Goal: Obtain resource: Obtain resource

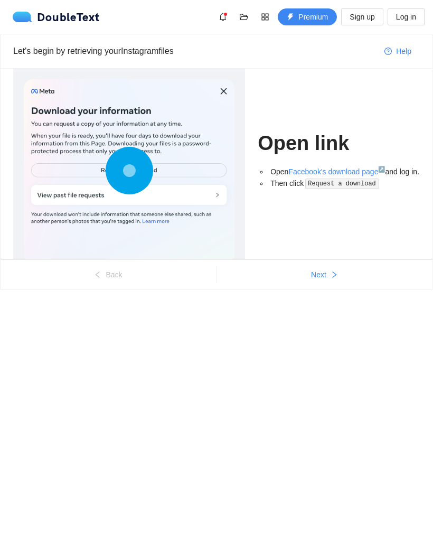
click at [359, 168] on link "Facebook's download page ↗" at bounding box center [337, 172] width 97 height 8
click at [366, 168] on link "Facebook's download page ↗" at bounding box center [337, 172] width 97 height 8
click at [308, 281] on button "Next" at bounding box center [325, 274] width 216 height 17
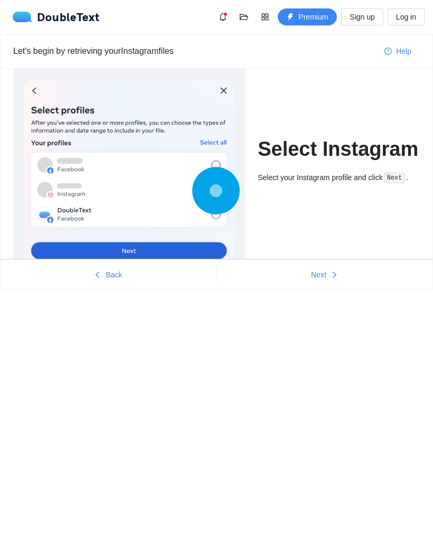
click at [294, 279] on button "Next" at bounding box center [325, 274] width 216 height 17
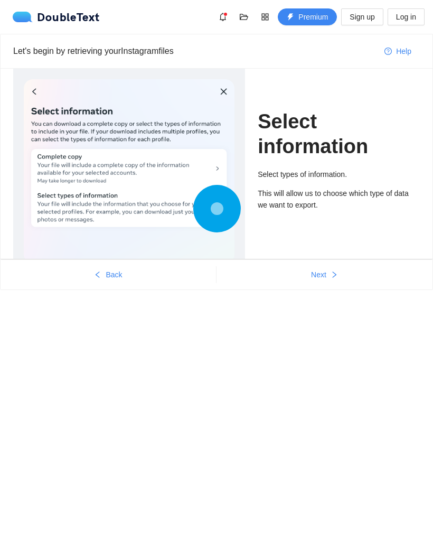
click at [312, 283] on button "Next" at bounding box center [325, 274] width 216 height 17
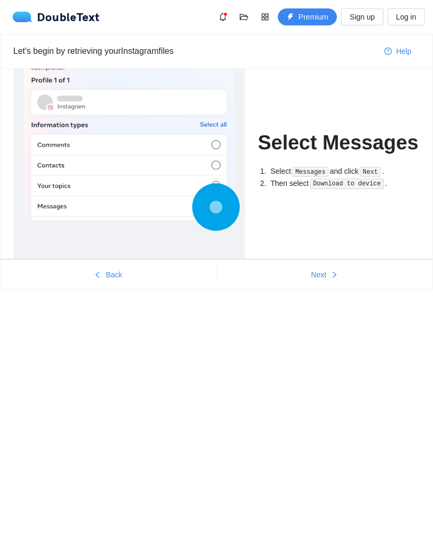
click at [301, 282] on button "Next" at bounding box center [325, 274] width 216 height 17
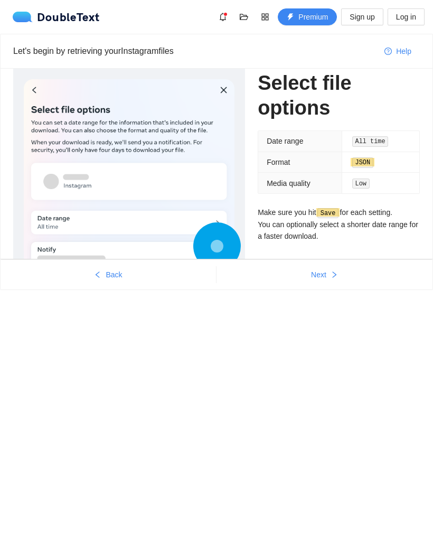
click at [306, 282] on button "Next" at bounding box center [325, 274] width 216 height 17
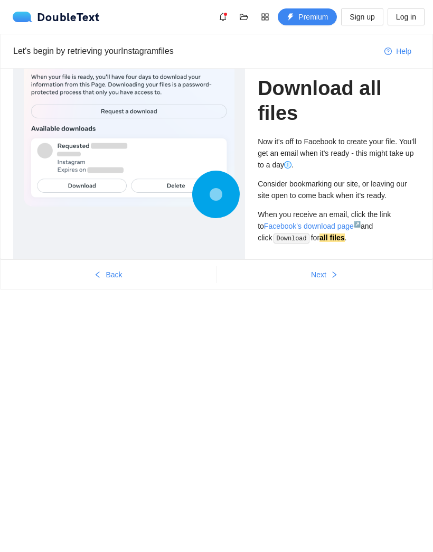
click at [92, 271] on button "Back" at bounding box center [109, 274] width 216 height 17
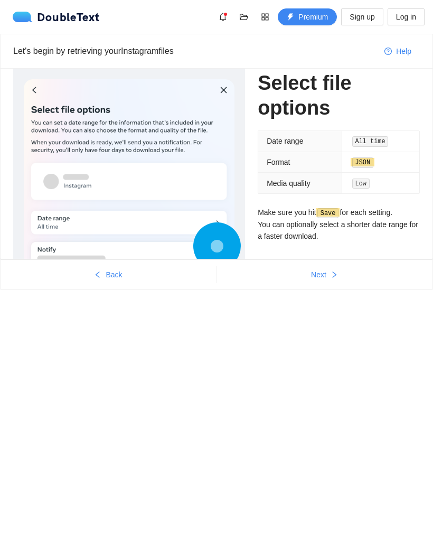
click at [92, 270] on button "Back" at bounding box center [109, 274] width 216 height 17
click at [99, 272] on icon "left" at bounding box center [97, 274] width 7 height 7
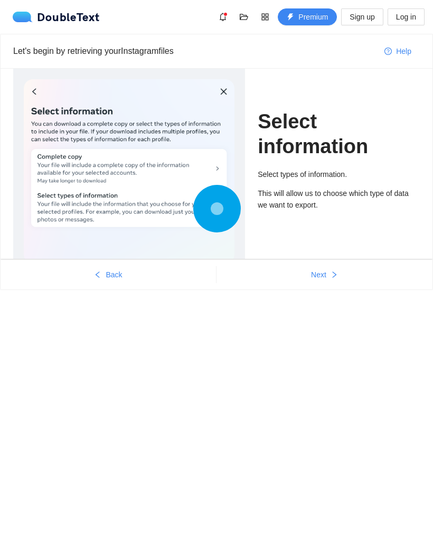
click at [99, 271] on icon "left" at bounding box center [97, 274] width 7 height 7
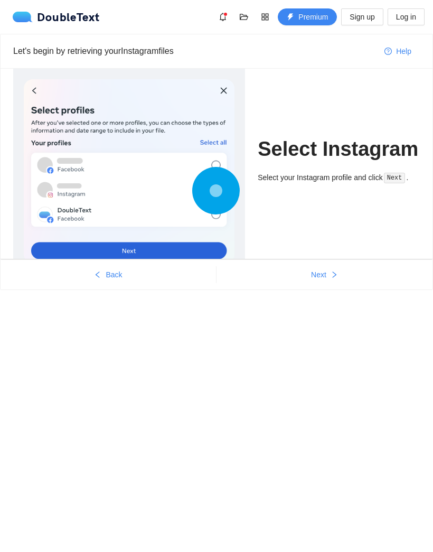
click at [98, 268] on button "Back" at bounding box center [109, 274] width 216 height 17
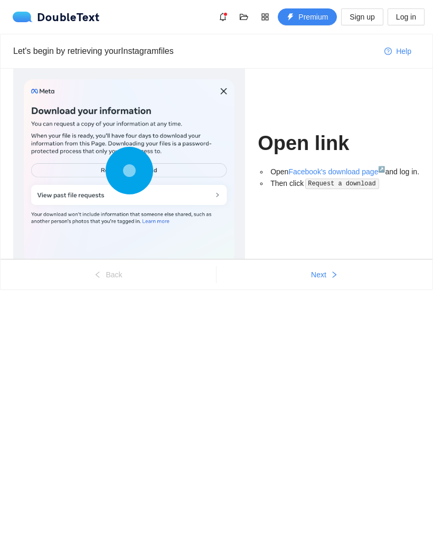
click at [97, 266] on ul "Back Next" at bounding box center [217, 274] width 432 height 30
click at [339, 282] on button "Next" at bounding box center [325, 274] width 216 height 17
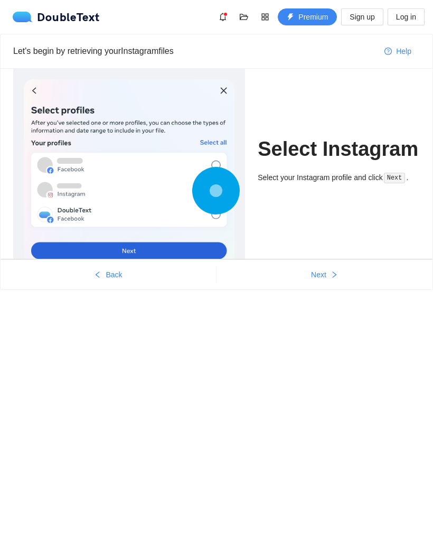
click at [409, 13] on span "Log in" at bounding box center [406, 17] width 20 height 12
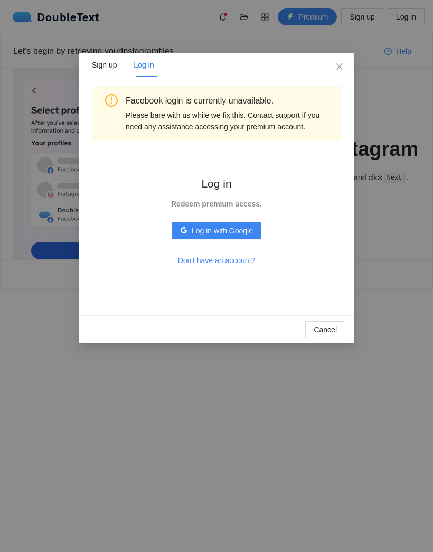
click at [341, 71] on icon "close" at bounding box center [340, 66] width 8 height 8
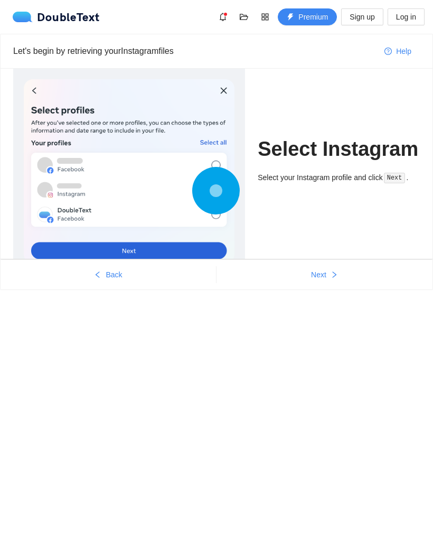
click at [346, 274] on button "Next" at bounding box center [325, 274] width 216 height 17
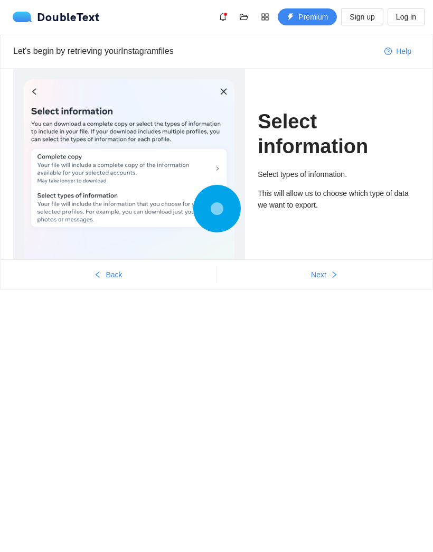
click at [320, 278] on span "Next" at bounding box center [318, 275] width 15 height 12
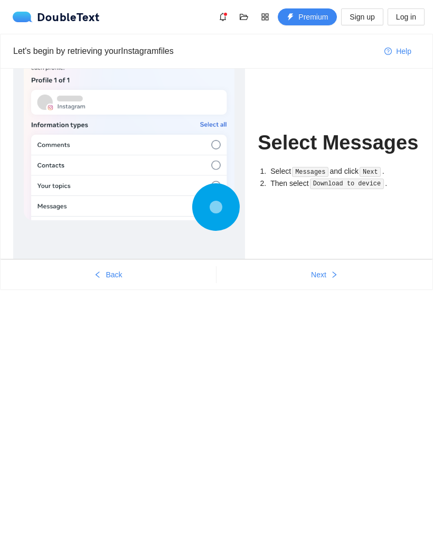
click at [328, 277] on button "Next" at bounding box center [325, 274] width 216 height 17
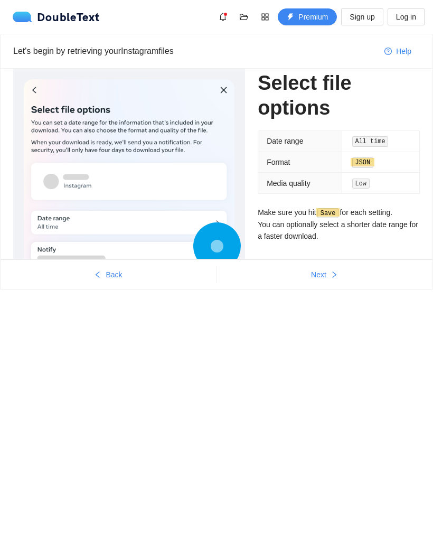
click at [309, 276] on button "Next" at bounding box center [325, 274] width 216 height 17
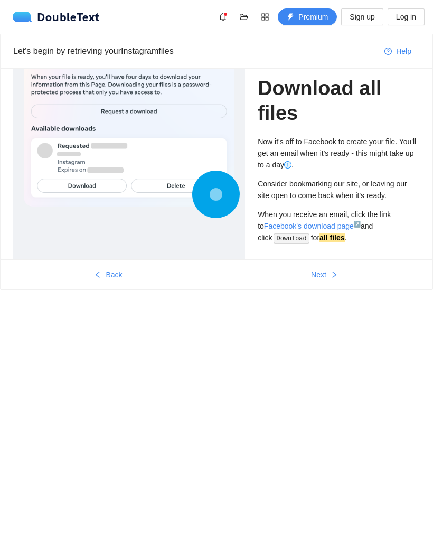
click at [303, 282] on button "Next" at bounding box center [325, 274] width 216 height 17
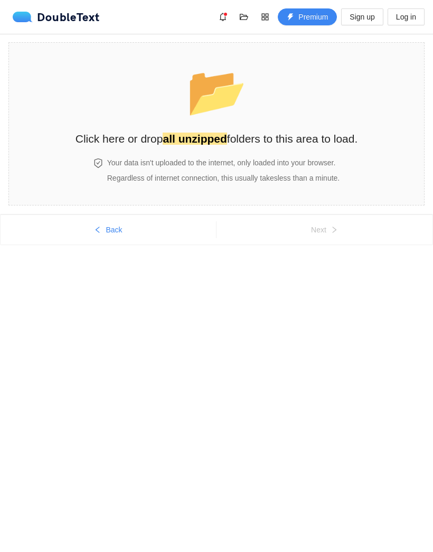
click at [121, 238] on button "Back" at bounding box center [109, 229] width 216 height 17
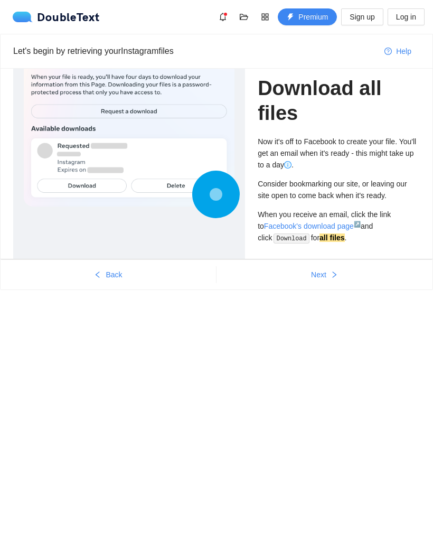
click at [131, 323] on div "Let's begin by retrieving your Instagram files Help Download all files Now it's…" at bounding box center [216, 182] width 433 height 297
click at [294, 275] on button "Next" at bounding box center [325, 274] width 216 height 17
